Goal: Task Accomplishment & Management: Manage account settings

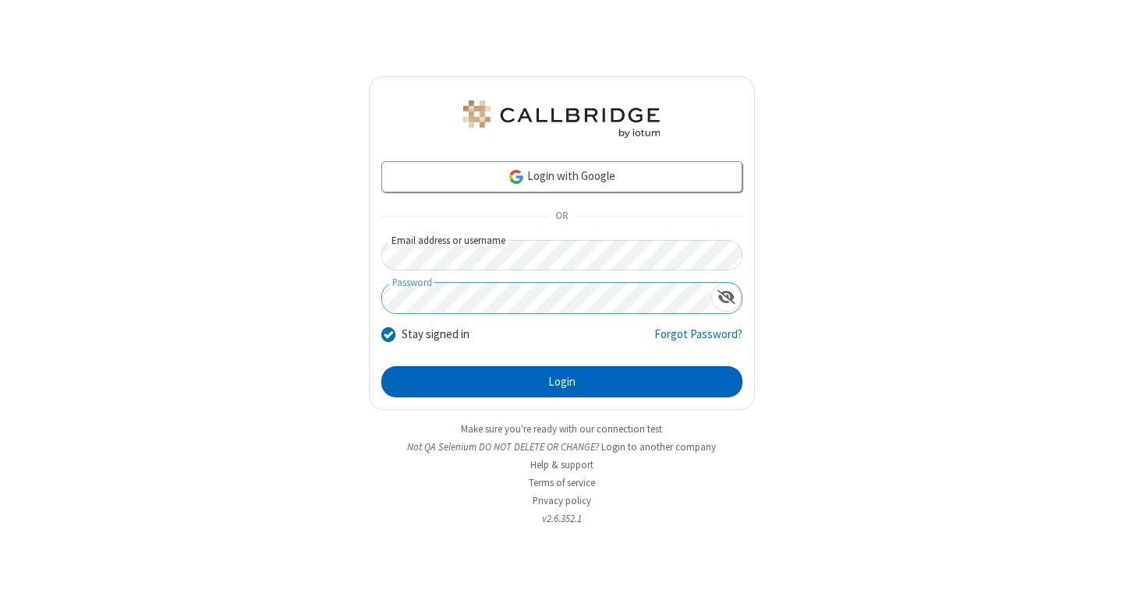
click at [561, 382] on button "Login" at bounding box center [561, 381] width 361 height 31
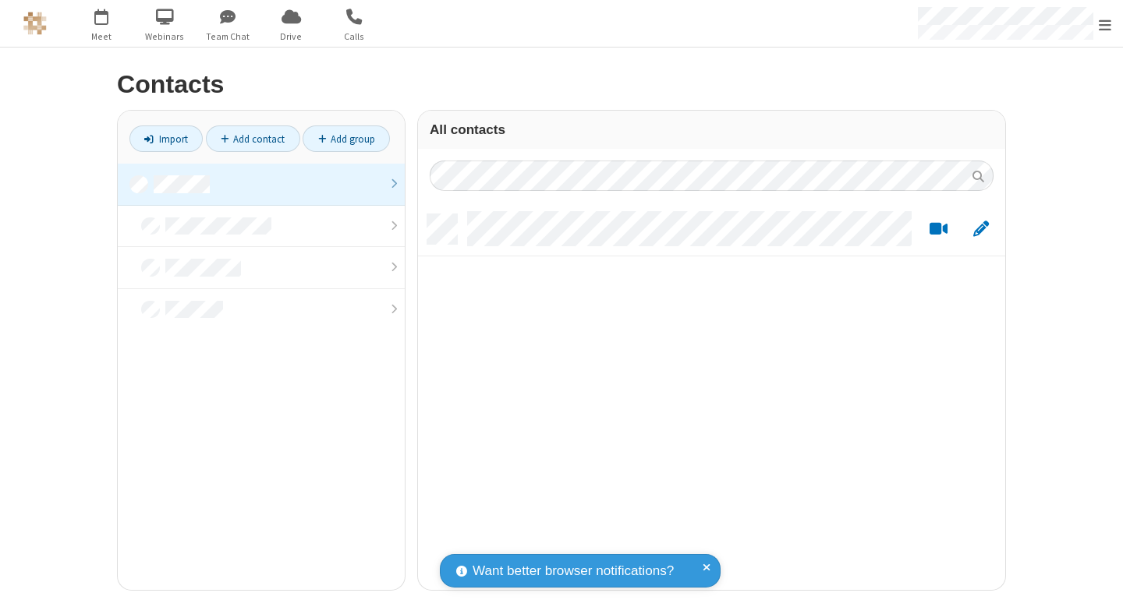
scroll to position [376, 575]
click at [261, 184] on link at bounding box center [261, 185] width 287 height 42
click at [253, 139] on link "Add contact" at bounding box center [253, 139] width 94 height 27
